Goal: Information Seeking & Learning: Learn about a topic

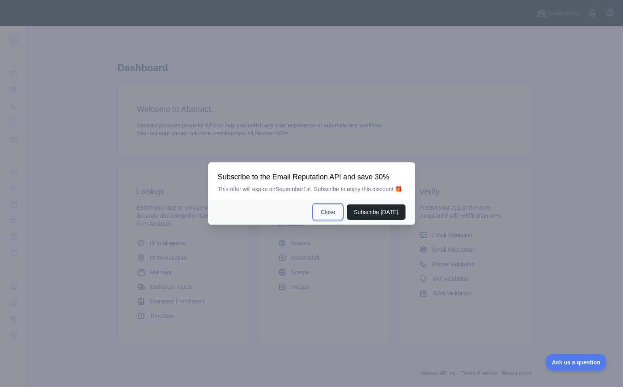
click at [339, 215] on button "Close" at bounding box center [328, 211] width 28 height 15
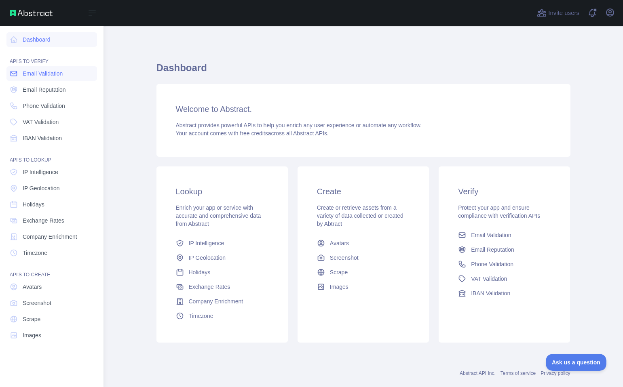
click at [40, 73] on span "Email Validation" at bounding box center [43, 74] width 40 height 8
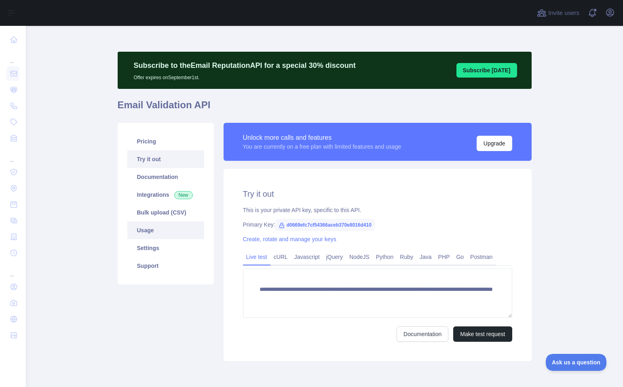
click at [156, 232] on link "Usage" at bounding box center [165, 230] width 77 height 18
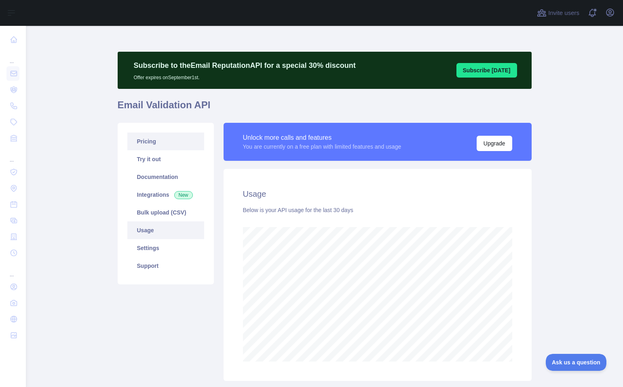
click at [160, 144] on link "Pricing" at bounding box center [165, 142] width 77 height 18
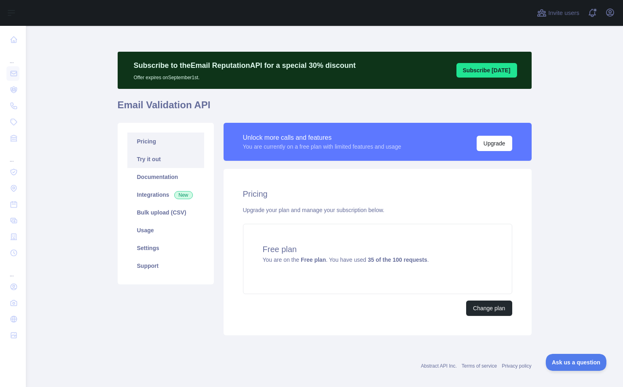
click at [161, 156] on link "Try it out" at bounding box center [165, 159] width 77 height 18
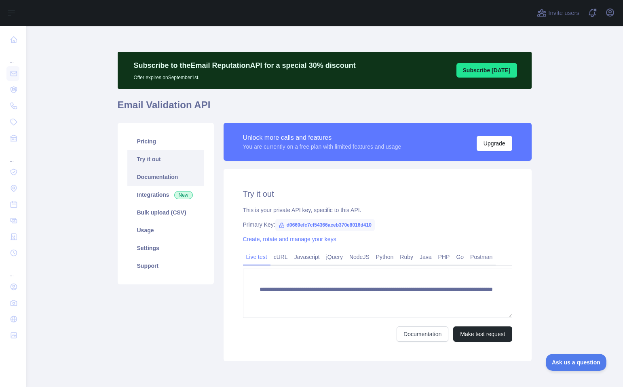
click at [165, 180] on link "Documentation" at bounding box center [165, 177] width 77 height 18
click at [142, 224] on link "Usage" at bounding box center [165, 230] width 77 height 18
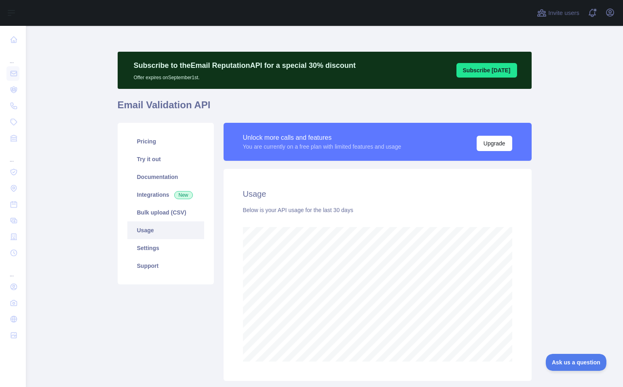
scroll to position [361, 591]
